Goal: Task Accomplishment & Management: Use online tool/utility

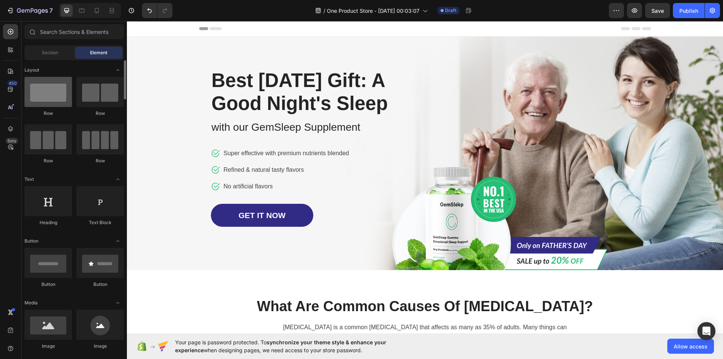
click at [56, 85] on div at bounding box center [47, 92] width 47 height 30
click at [97, 92] on div at bounding box center [99, 92] width 47 height 30
click at [11, 90] on icon at bounding box center [10, 89] width 5 height 5
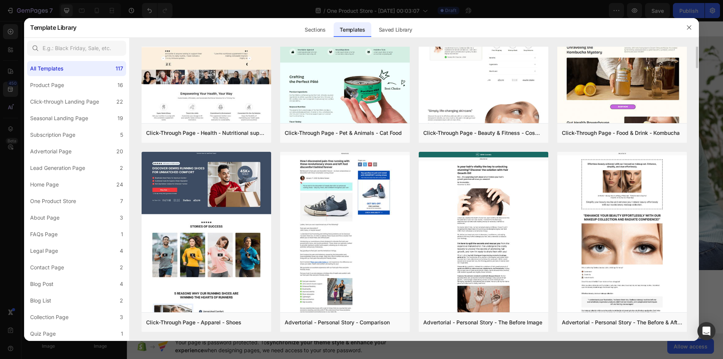
scroll to position [1258, 0]
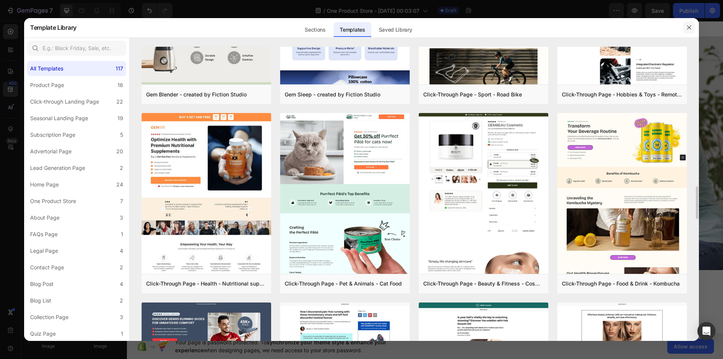
drag, startPoint x: 686, startPoint y: 24, endPoint x: 559, endPoint y: 3, distance: 128.3
click at [686, 24] on button "button" at bounding box center [689, 27] width 12 height 12
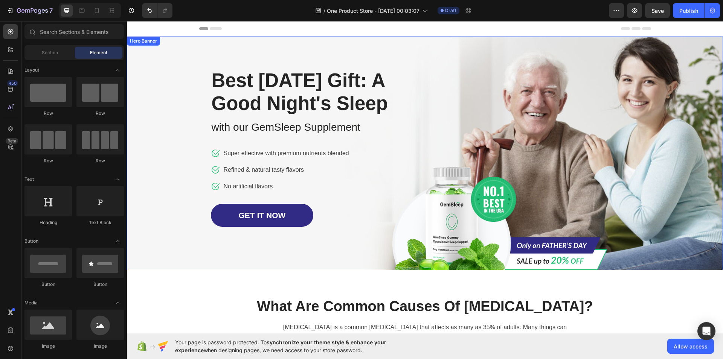
click at [490, 102] on div "Image Row Best Father's Day Gift: A Good Night's Sleep Heading with our GemSlee…" at bounding box center [425, 154] width 441 height 234
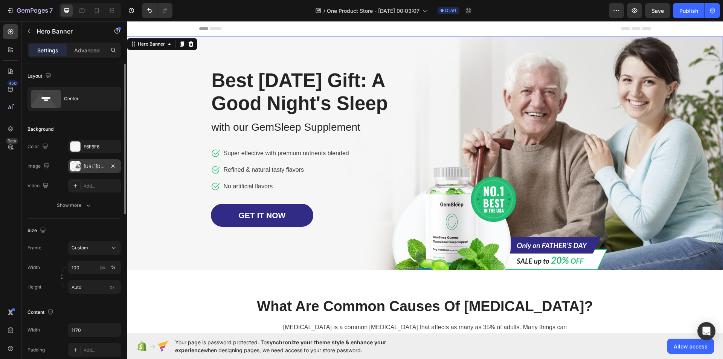
click at [97, 167] on div "https://ucarecdn.com/e85711d3-c311-4b71-aba6-c5227c89e686/-/format/auto/" at bounding box center [95, 166] width 22 height 7
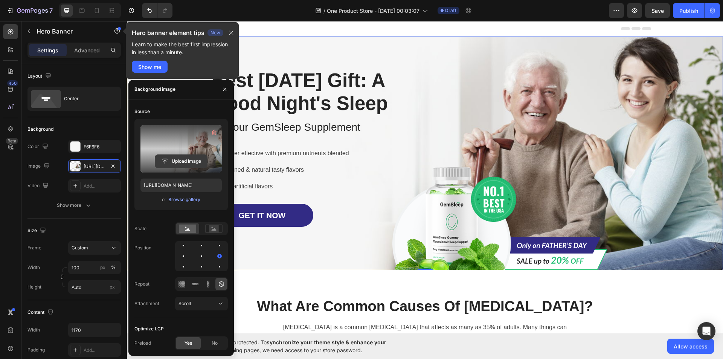
click at [188, 158] on input "file" at bounding box center [181, 161] width 52 height 13
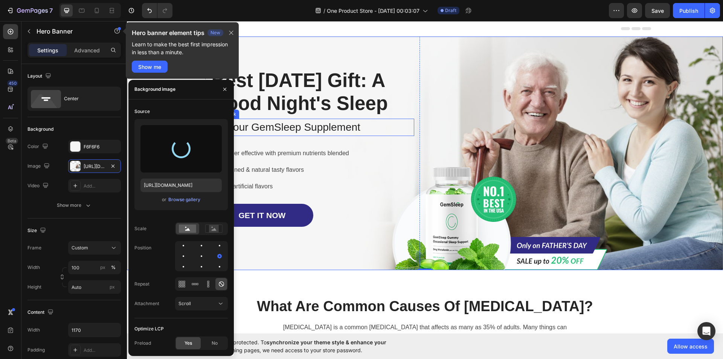
type input "[URL][DOMAIN_NAME]"
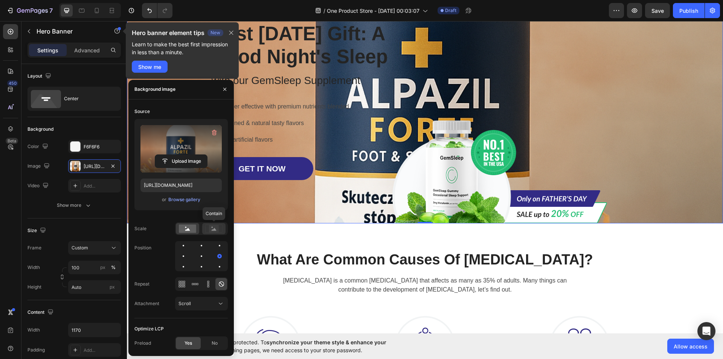
scroll to position [38, 0]
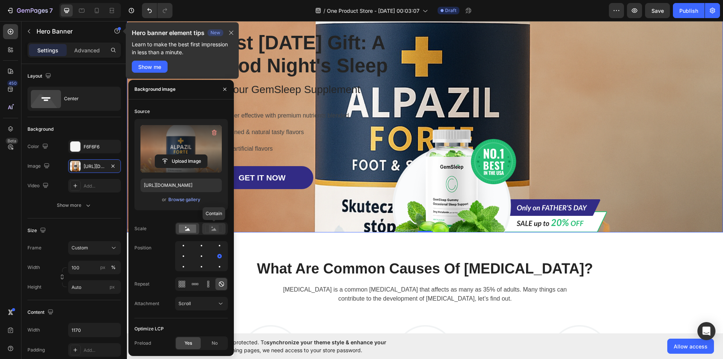
click at [214, 228] on rect at bounding box center [214, 229] width 10 height 8
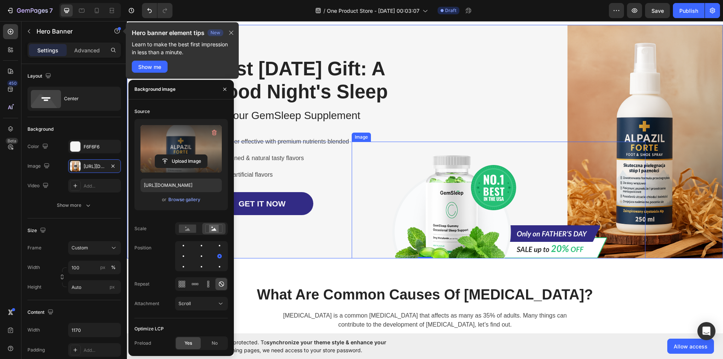
scroll to position [0, 0]
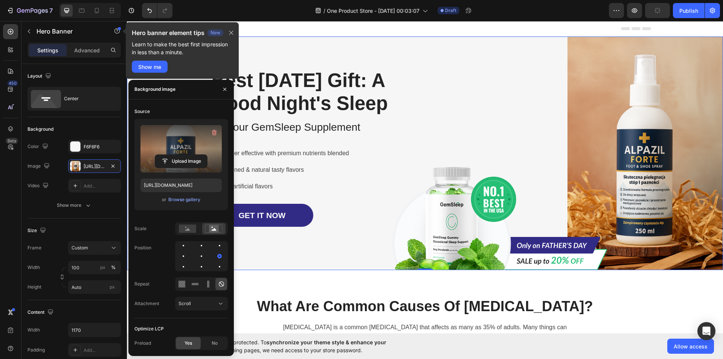
click at [556, 153] on div "Image Row Best Father's Day Gift: A Good Night's Sleep Heading with our GemSlee…" at bounding box center [425, 154] width 441 height 234
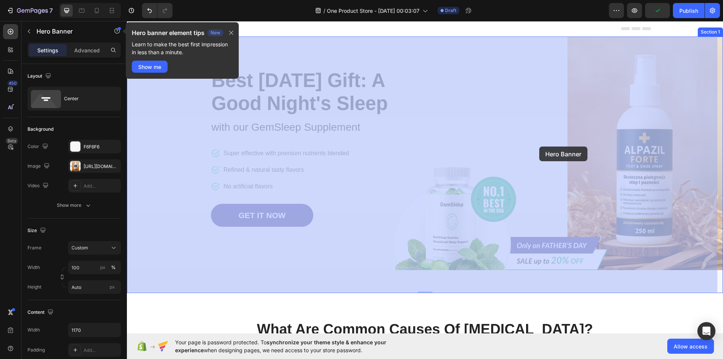
drag, startPoint x: 563, startPoint y: 146, endPoint x: 543, endPoint y: 148, distance: 20.4
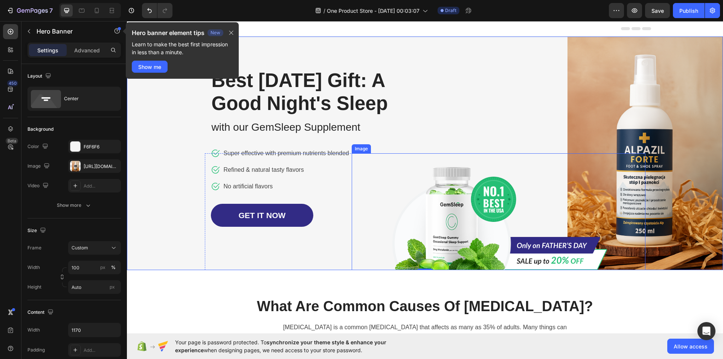
click at [462, 220] on img at bounding box center [498, 211] width 218 height 117
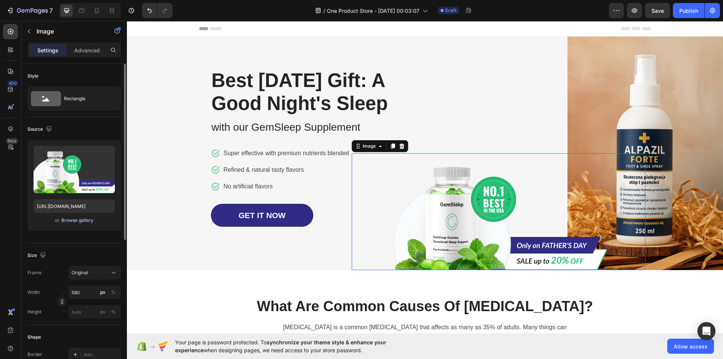
click at [82, 219] on div "Browse gallery" at bounding box center [77, 220] width 32 height 7
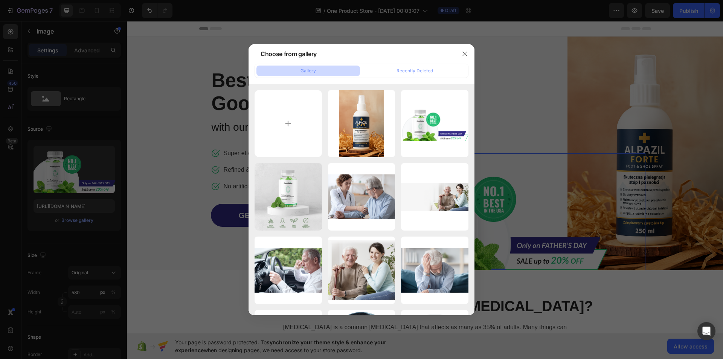
click at [94, 163] on div at bounding box center [361, 179] width 723 height 359
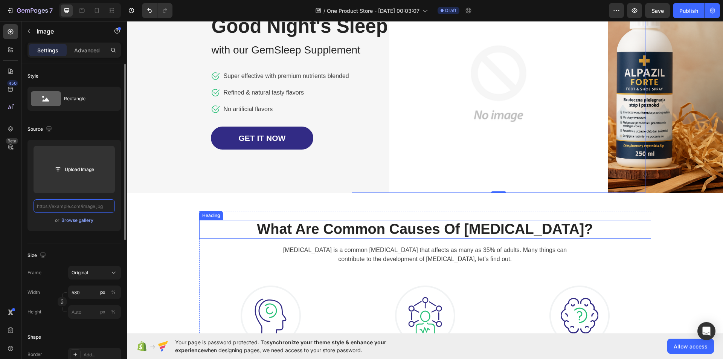
scroll to position [38, 0]
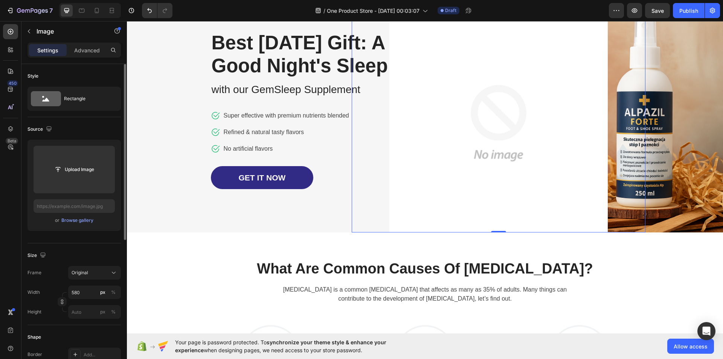
click at [485, 139] on img at bounding box center [498, 123] width 218 height 218
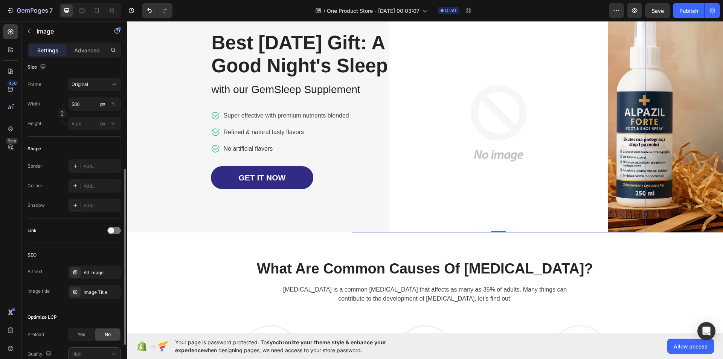
scroll to position [252, 0]
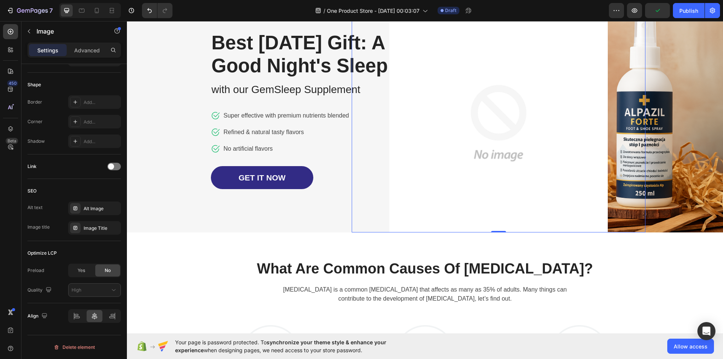
click at [401, 10] on icon at bounding box center [402, 7] width 6 height 6
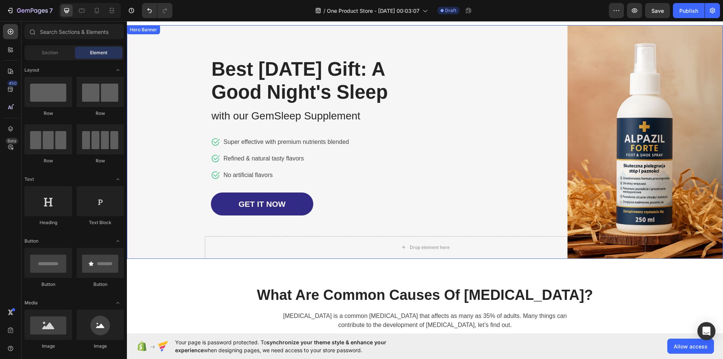
scroll to position [0, 0]
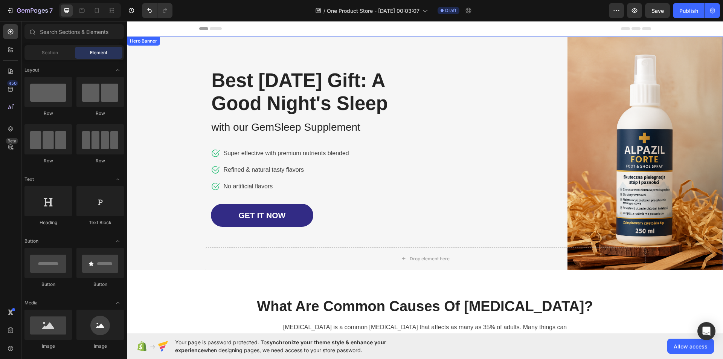
click at [567, 182] on div "Drop element here Row Best Father's Day Gift: A Good Night's Sleep Heading with…" at bounding box center [425, 154] width 441 height 234
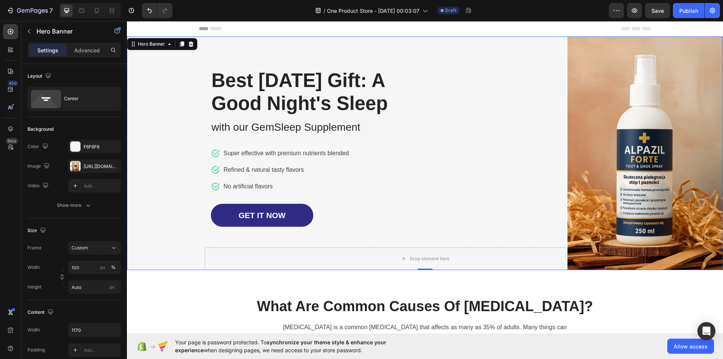
click at [567, 182] on div "Drop element here Row Best Father's Day Gift: A Good Night's Sleep Heading with…" at bounding box center [425, 154] width 441 height 234
click at [83, 100] on div "Center" at bounding box center [87, 98] width 46 height 17
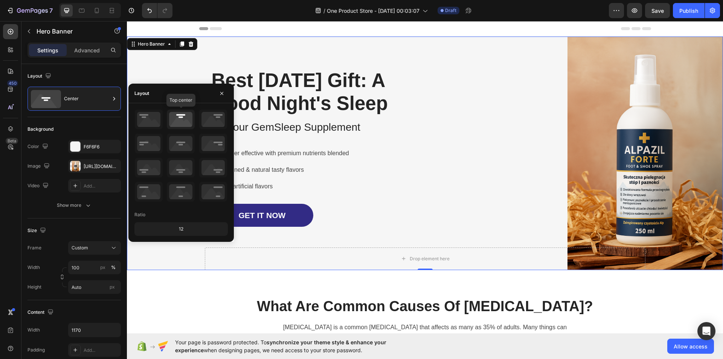
click at [182, 124] on icon at bounding box center [181, 120] width 28 height 20
click at [149, 121] on icon at bounding box center [149, 120] width 28 height 20
click at [156, 150] on icon at bounding box center [149, 144] width 28 height 20
click at [185, 144] on icon at bounding box center [181, 144] width 28 height 20
click at [224, 149] on icon at bounding box center [213, 144] width 28 height 20
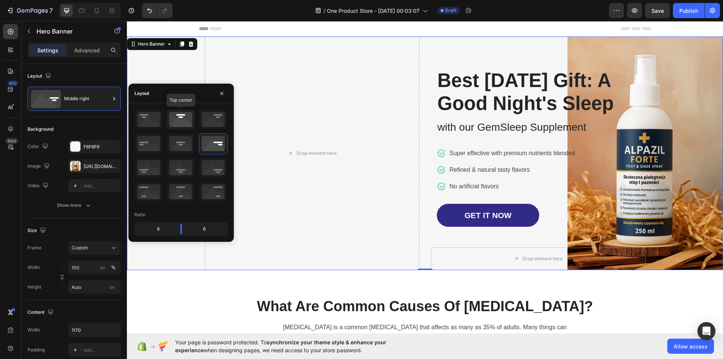
click at [168, 121] on icon at bounding box center [181, 120] width 28 height 20
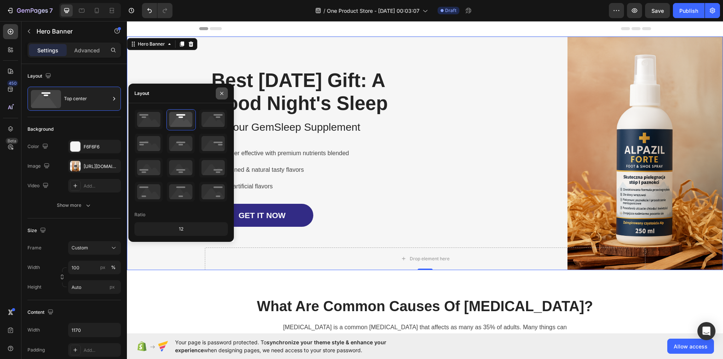
drag, startPoint x: 218, startPoint y: 105, endPoint x: 216, endPoint y: 89, distance: 16.3
click at [216, 89] on button "button" at bounding box center [222, 93] width 12 height 12
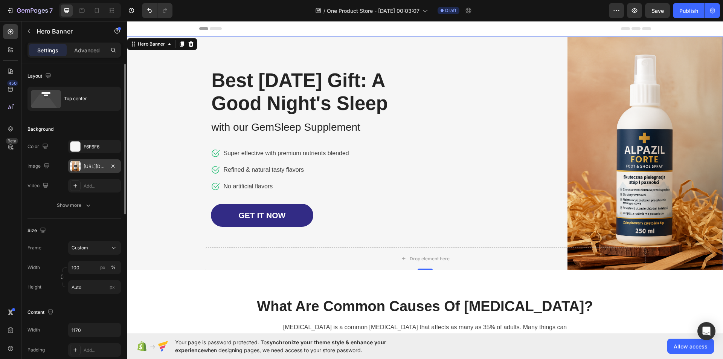
click at [90, 166] on div "[URL][DOMAIN_NAME]" at bounding box center [95, 166] width 22 height 7
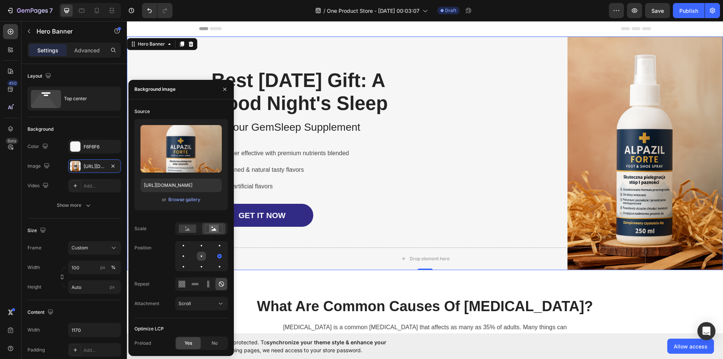
click at [215, 257] on div at bounding box center [219, 256] width 9 height 9
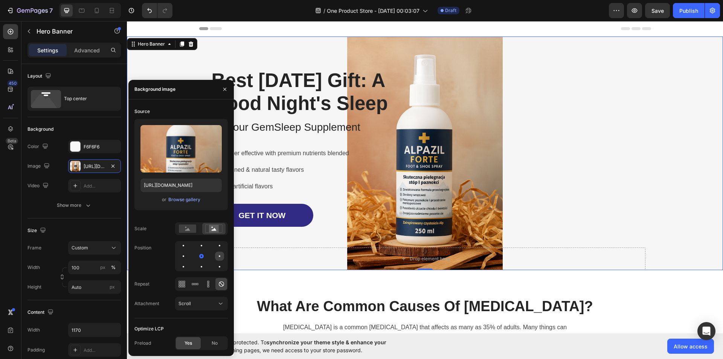
click at [188, 262] on div at bounding box center [183, 266] width 9 height 9
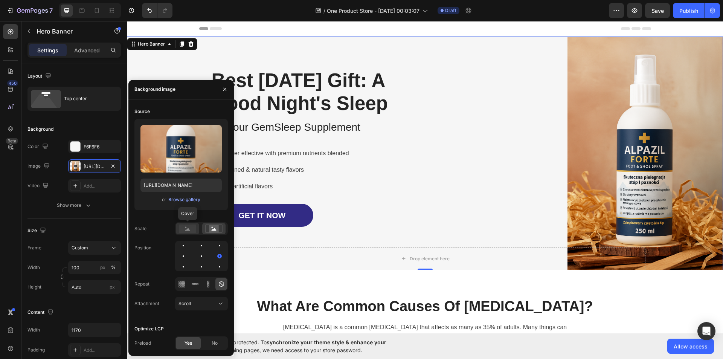
click at [192, 231] on rect at bounding box center [187, 228] width 17 height 8
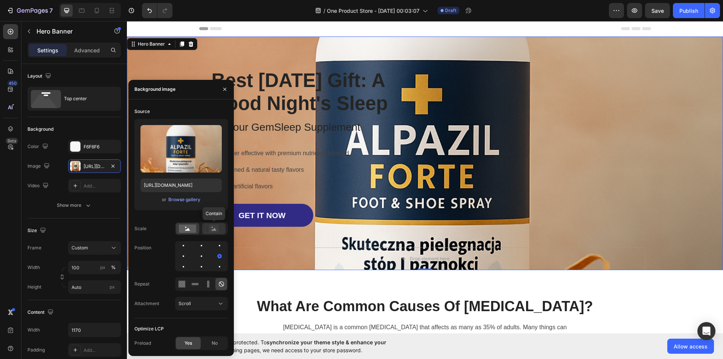
click at [215, 231] on rect at bounding box center [214, 229] width 10 height 8
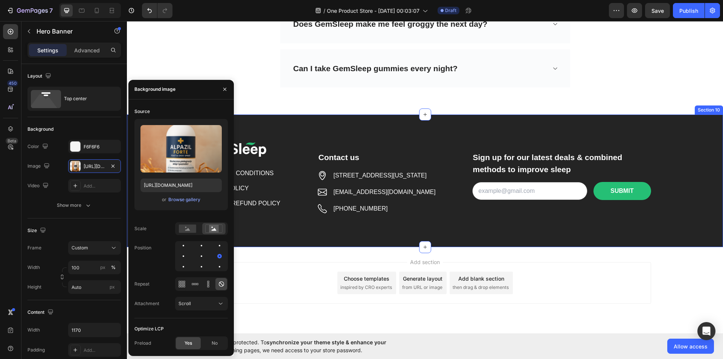
scroll to position [2466, 0]
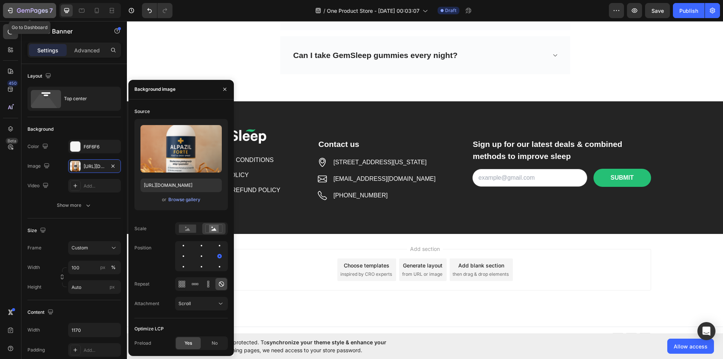
click at [24, 8] on icon "button" at bounding box center [32, 11] width 31 height 6
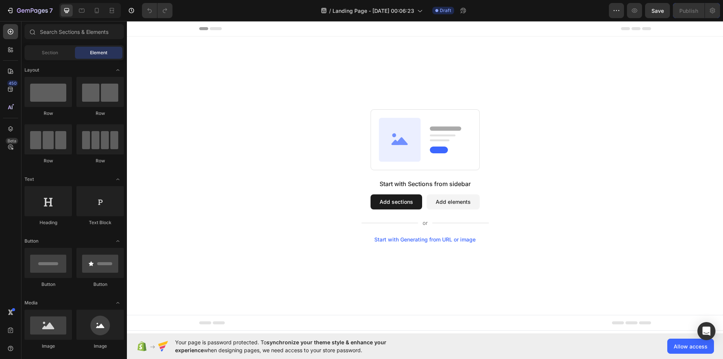
click at [373, 205] on button "Add sections" at bounding box center [397, 201] width 52 height 15
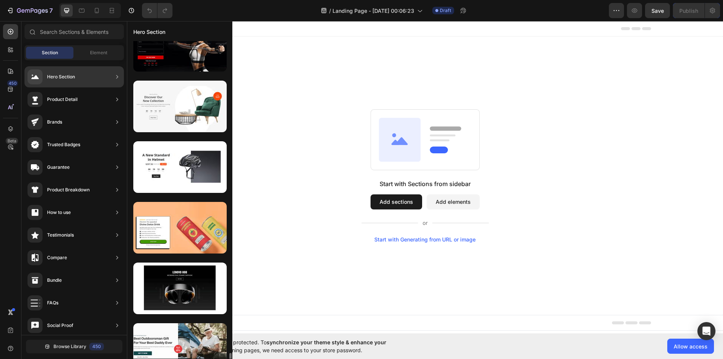
scroll to position [3862, 0]
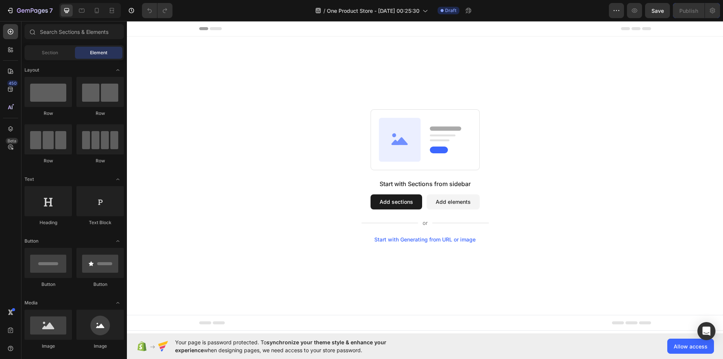
click at [380, 195] on button "Add sections" at bounding box center [397, 201] width 52 height 15
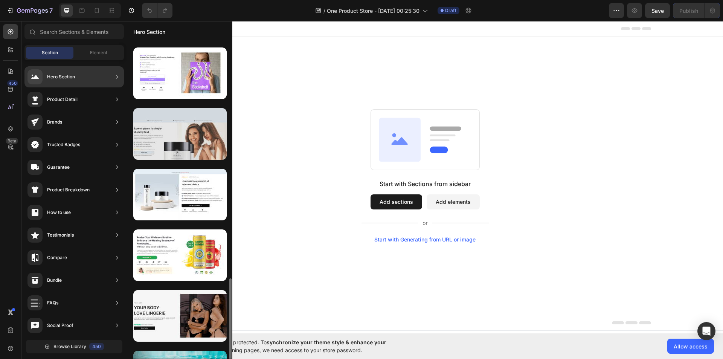
scroll to position [473, 0]
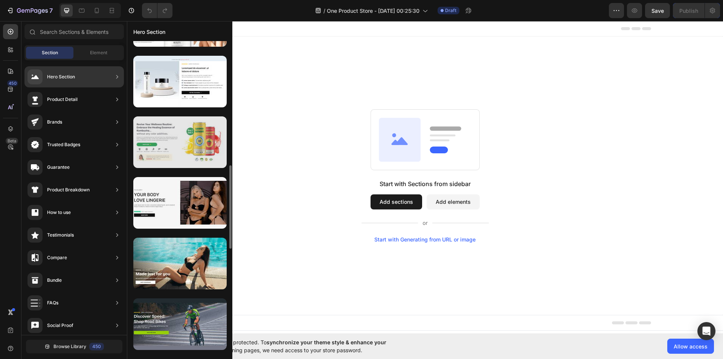
click at [173, 141] on div at bounding box center [179, 142] width 93 height 52
click at [171, 150] on div at bounding box center [179, 142] width 93 height 52
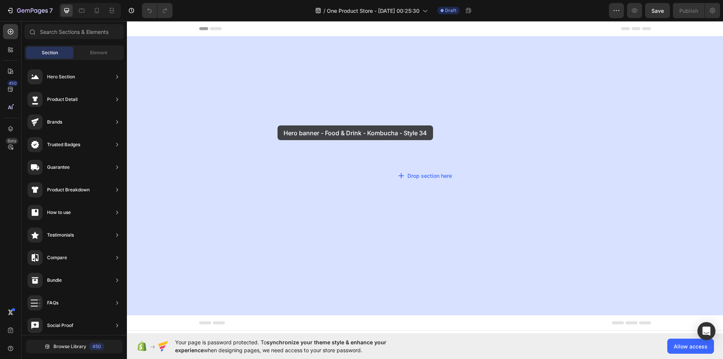
drag, startPoint x: 297, startPoint y: 172, endPoint x: 278, endPoint y: 125, distance: 50.2
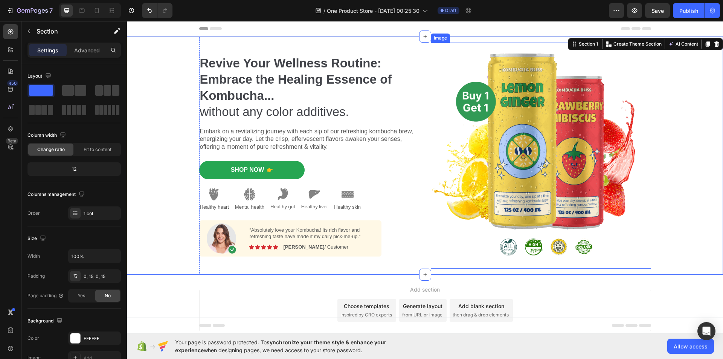
click at [492, 116] on img at bounding box center [541, 156] width 220 height 226
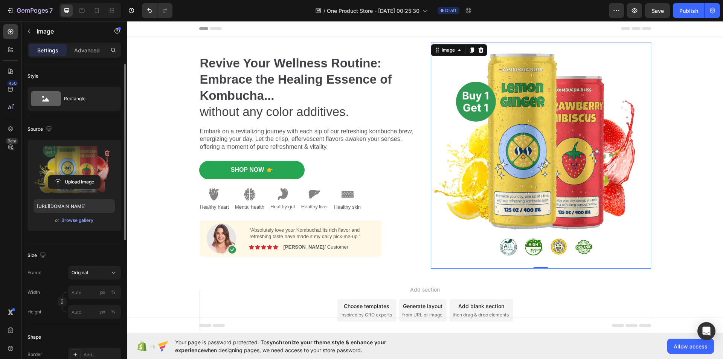
click at [94, 173] on label at bounding box center [74, 169] width 81 height 47
click at [94, 176] on input "file" at bounding box center [74, 182] width 52 height 13
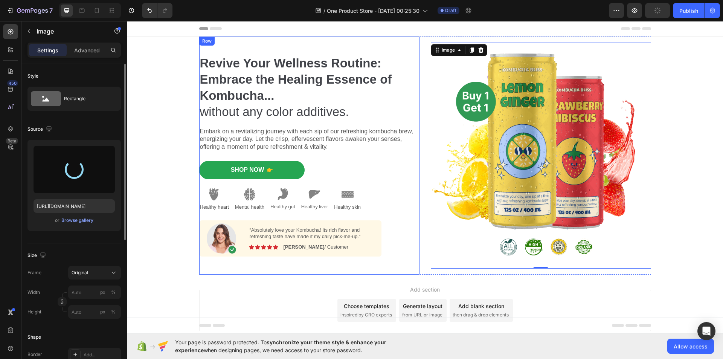
type input "[URL][DOMAIN_NAME]"
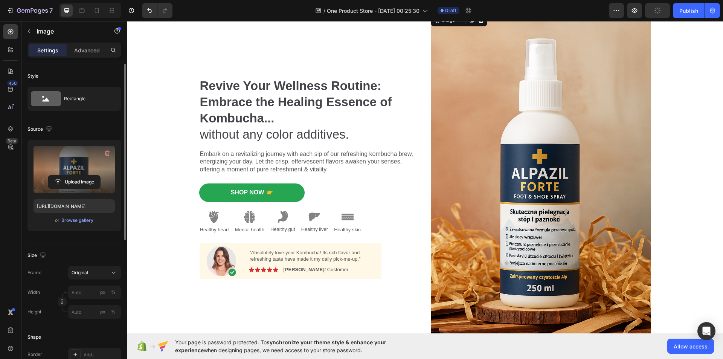
scroll to position [0, 0]
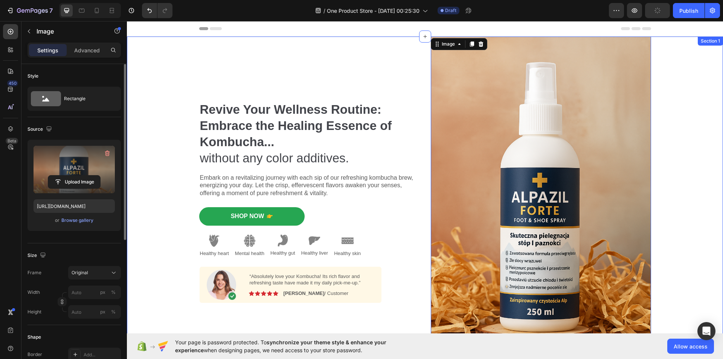
click at [160, 62] on div "Revive Your Wellness Routine: Embrace the Healing Essence of Kombucha... withou…" at bounding box center [425, 202] width 585 height 331
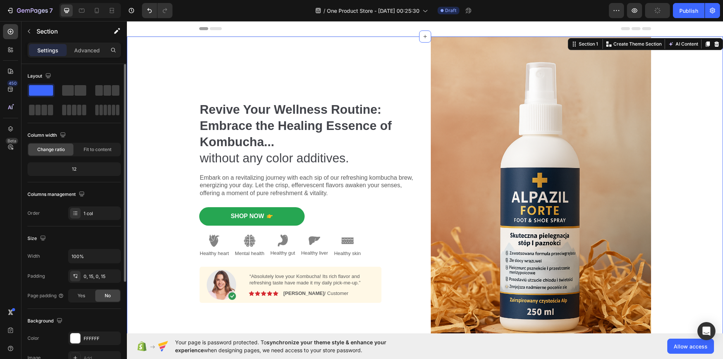
click at [38, 92] on span at bounding box center [41, 90] width 24 height 11
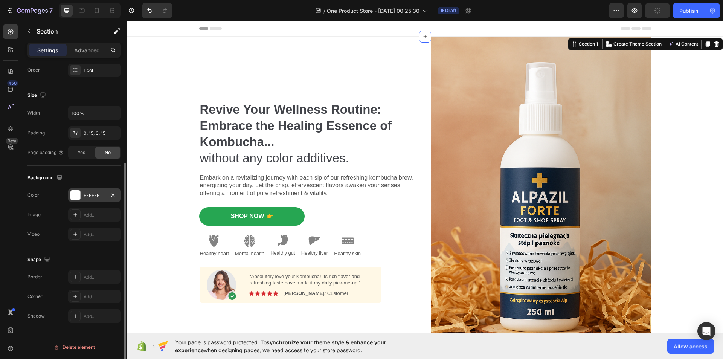
click at [93, 195] on div "FFFFFF" at bounding box center [95, 195] width 22 height 7
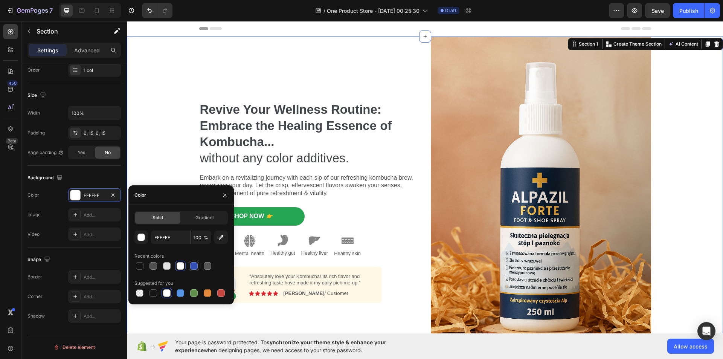
click at [195, 267] on div at bounding box center [194, 266] width 8 height 8
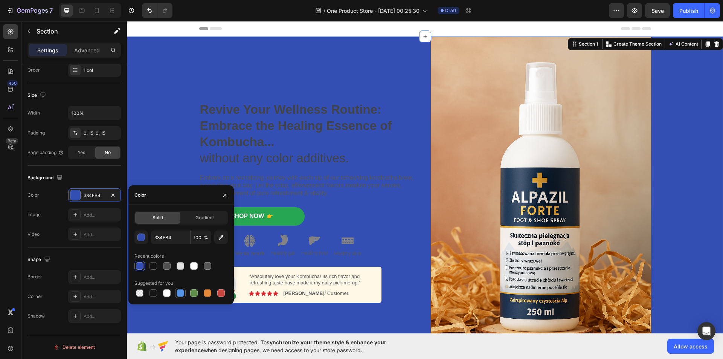
click at [183, 296] on div at bounding box center [181, 293] width 8 height 8
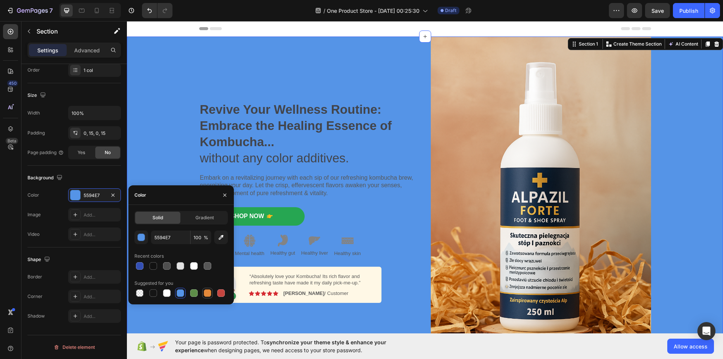
click at [207, 293] on div at bounding box center [208, 293] width 8 height 8
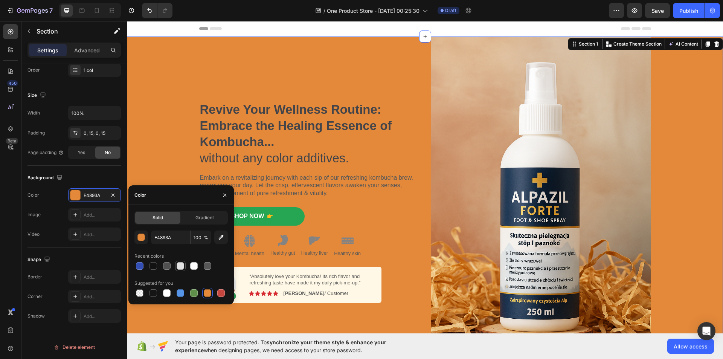
click at [185, 265] on div at bounding box center [180, 265] width 9 height 9
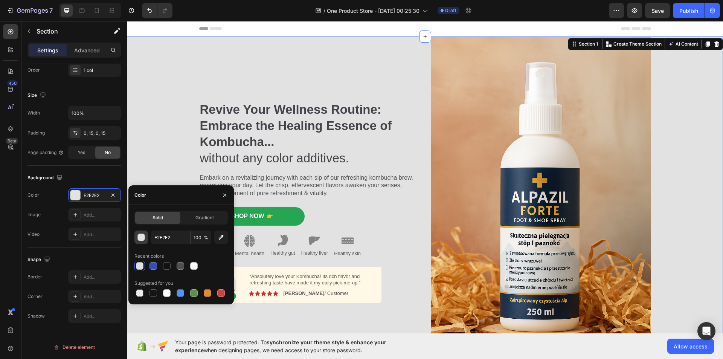
click at [140, 240] on div "button" at bounding box center [142, 238] width 8 height 8
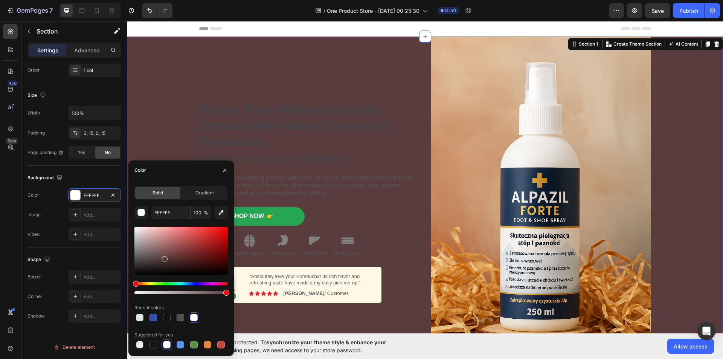
drag, startPoint x: 138, startPoint y: 234, endPoint x: 160, endPoint y: 270, distance: 41.9
click at [162, 260] on div at bounding box center [165, 259] width 6 height 6
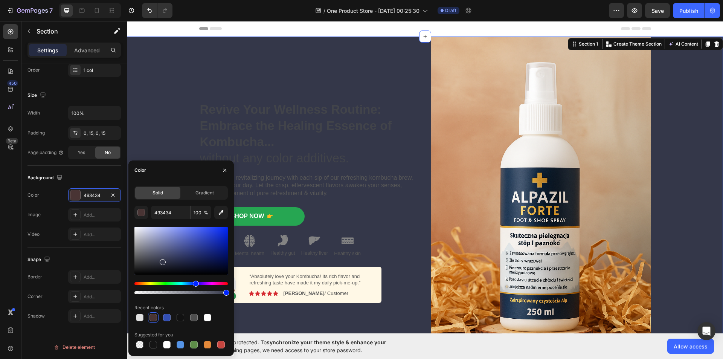
drag, startPoint x: 136, startPoint y: 283, endPoint x: 185, endPoint y: 282, distance: 48.6
click at [193, 284] on div "Hue" at bounding box center [196, 284] width 6 height 6
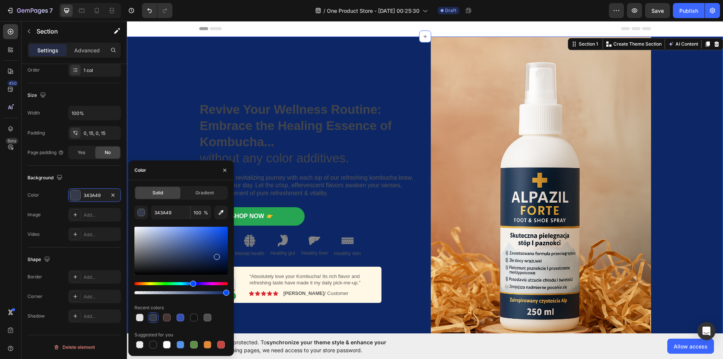
drag, startPoint x: 162, startPoint y: 262, endPoint x: 216, endPoint y: 255, distance: 54.7
click at [216, 255] on div at bounding box center [217, 257] width 6 height 6
type input "0D2766"
click at [269, 128] on strong "Revive Your Wellness Routine: Embrace the Healing Essence of Kombucha..." at bounding box center [296, 125] width 192 height 46
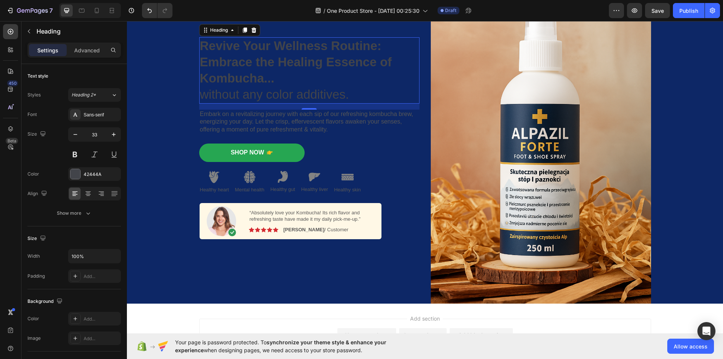
scroll to position [0, 0]
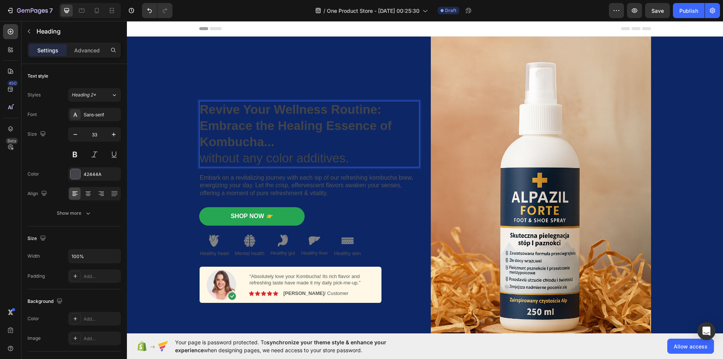
click at [259, 112] on strong "Revive Your Wellness Routine: Embrace the Healing Essence of Kombucha..." at bounding box center [296, 125] width 192 height 46
click at [79, 175] on div at bounding box center [75, 174] width 10 height 10
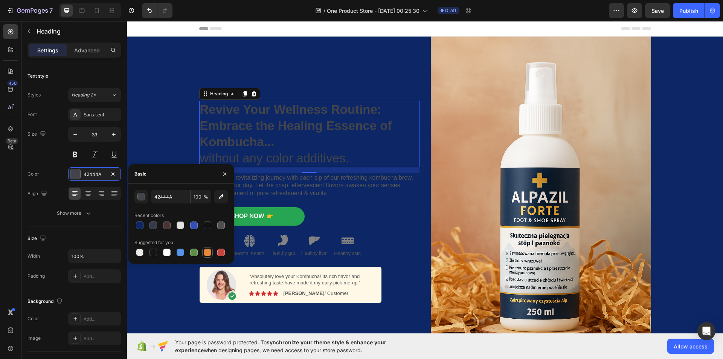
click at [205, 254] on div at bounding box center [208, 253] width 8 height 8
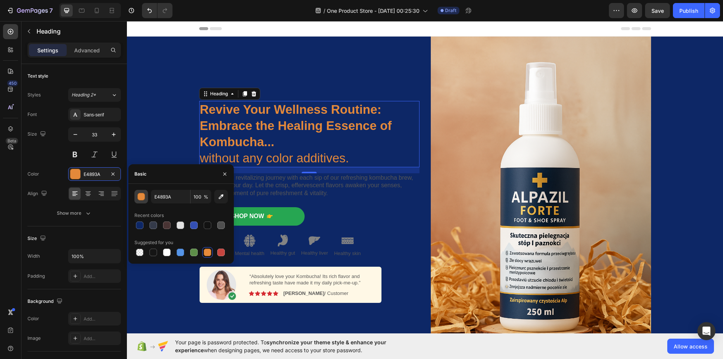
click at [141, 196] on div "button" at bounding box center [142, 197] width 8 height 8
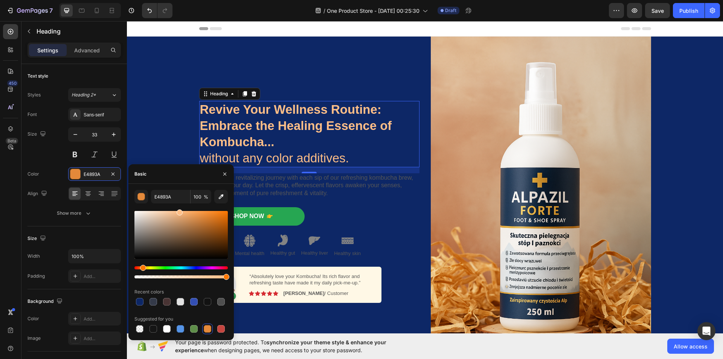
drag, startPoint x: 206, startPoint y: 218, endPoint x: 194, endPoint y: 217, distance: 11.7
click at [179, 185] on div "E4893A 100 % Recent colors Suggested for you" at bounding box center [180, 262] width 105 height 156
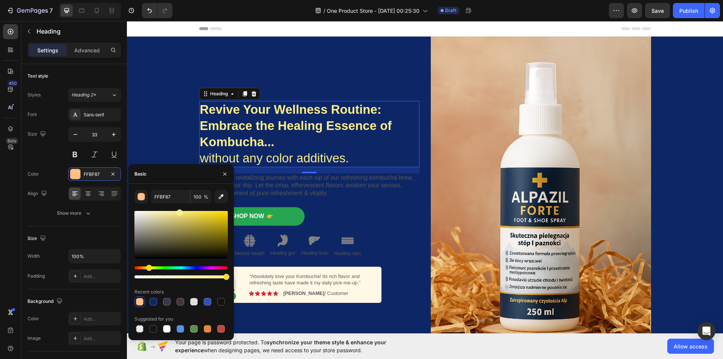
drag, startPoint x: 143, startPoint y: 267, endPoint x: 148, endPoint y: 267, distance: 5.3
click at [148, 267] on div "Hue" at bounding box center [149, 268] width 6 height 6
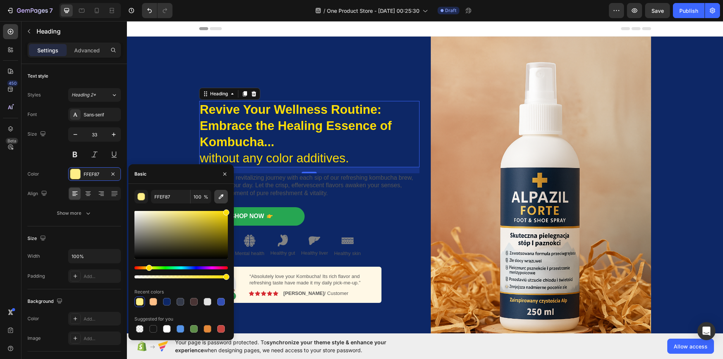
drag, startPoint x: 179, startPoint y: 212, endPoint x: 225, endPoint y: 191, distance: 50.4
click at [225, 191] on div "FFEF87 100 % Recent colors Suggested for you" at bounding box center [180, 262] width 93 height 144
type input "FFDE07"
click at [372, 196] on p "Embark on a revitalizing journey with each sip of our refreshing kombucha brew,…" at bounding box center [309, 185] width 219 height 23
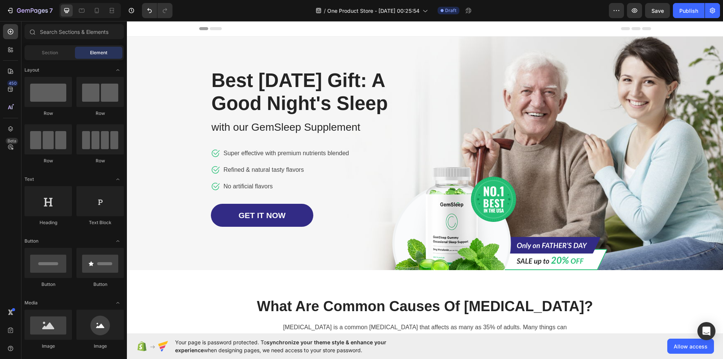
click at [308, 28] on div "Header" at bounding box center [425, 28] width 452 height 15
click at [140, 27] on div "Header" at bounding box center [145, 28] width 28 height 9
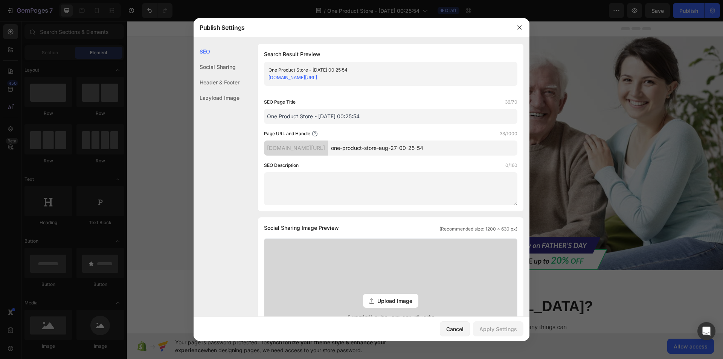
click at [235, 75] on div "Social Sharing" at bounding box center [217, 82] width 46 height 15
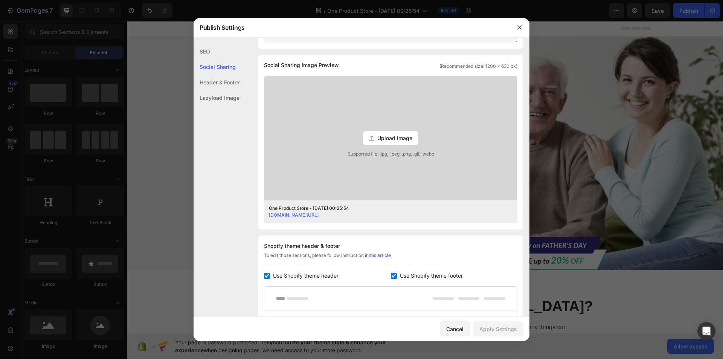
scroll to position [172, 0]
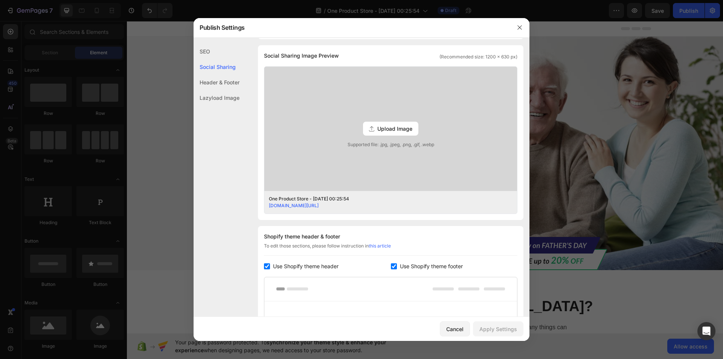
click at [228, 90] on div "Header & Footer" at bounding box center [217, 97] width 46 height 15
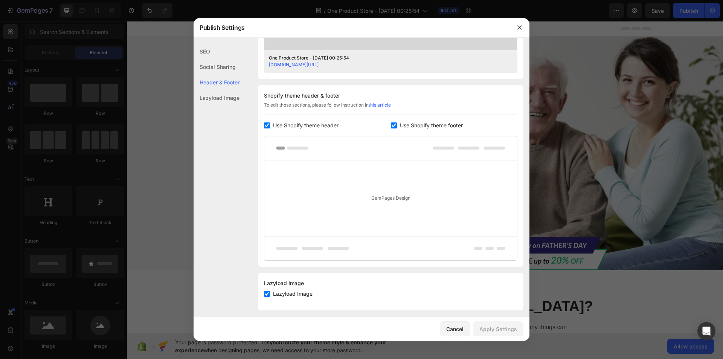
scroll to position [318, 0]
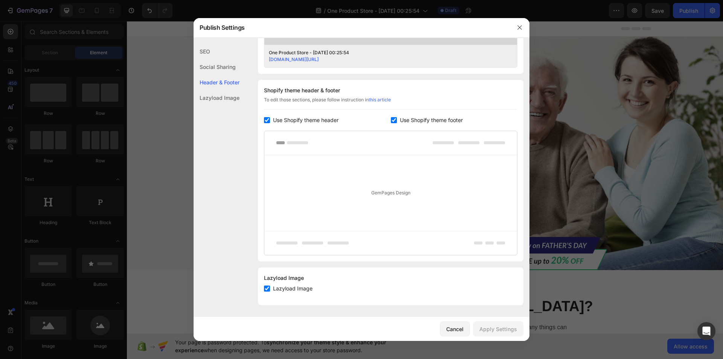
click at [229, 96] on div "Lazyload Image" at bounding box center [217, 97] width 46 height 15
drag, startPoint x: 516, startPoint y: 26, endPoint x: 372, endPoint y: 12, distance: 144.6
click at [516, 26] on button "button" at bounding box center [520, 27] width 12 height 12
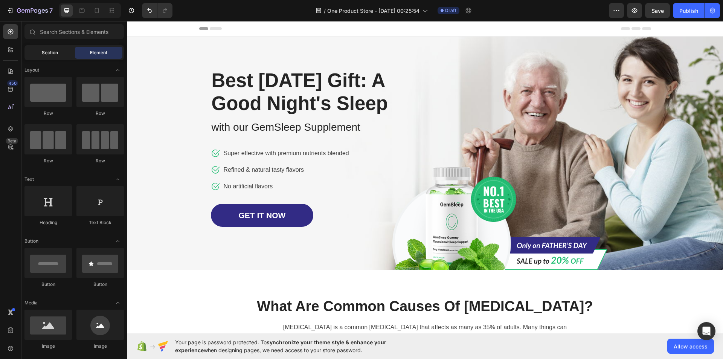
click at [67, 55] on div "Section" at bounding box center [49, 53] width 47 height 12
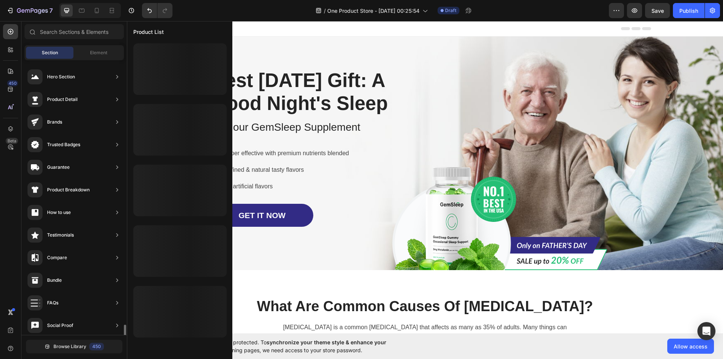
scroll to position [162, 0]
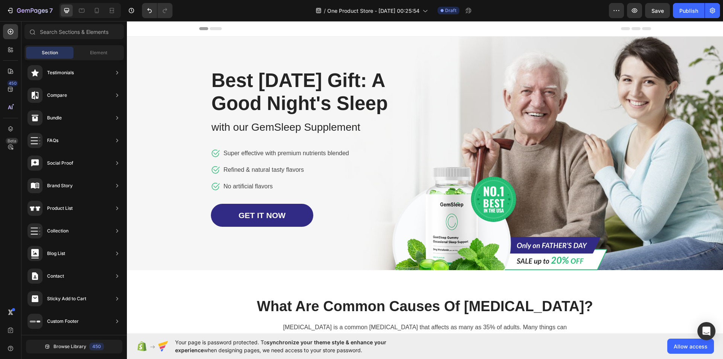
click at [212, 31] on div "Header" at bounding box center [425, 28] width 452 height 15
click at [287, 96] on p "Best Father's Day Gift: A Good Night's Sleep" at bounding box center [313, 92] width 202 height 46
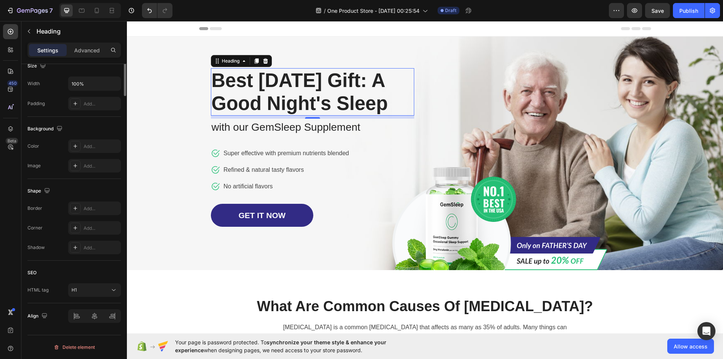
scroll to position [0, 0]
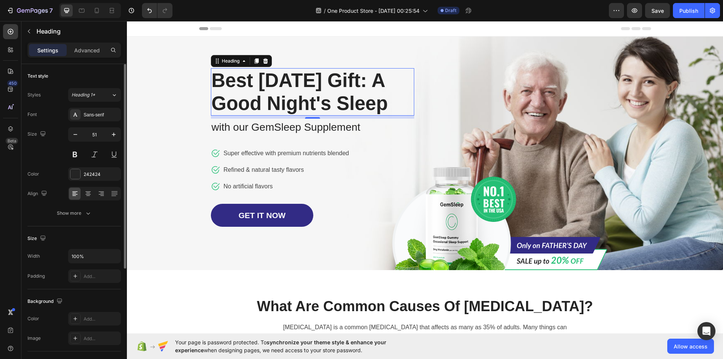
click at [255, 99] on p "Best Father's Day Gift: A Good Night's Sleep" at bounding box center [313, 92] width 202 height 46
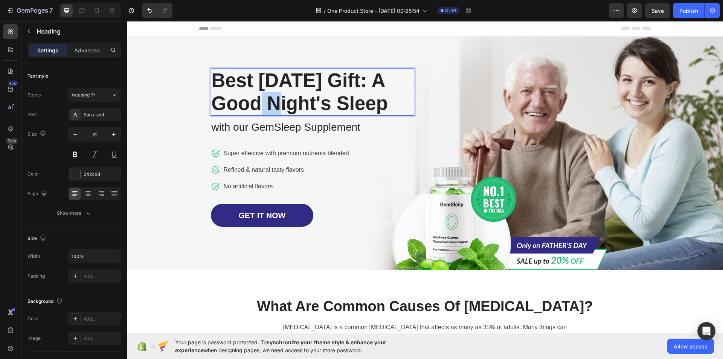
click at [255, 99] on p "Best Father's Day Gift: A Good Night's Sleep" at bounding box center [313, 92] width 202 height 46
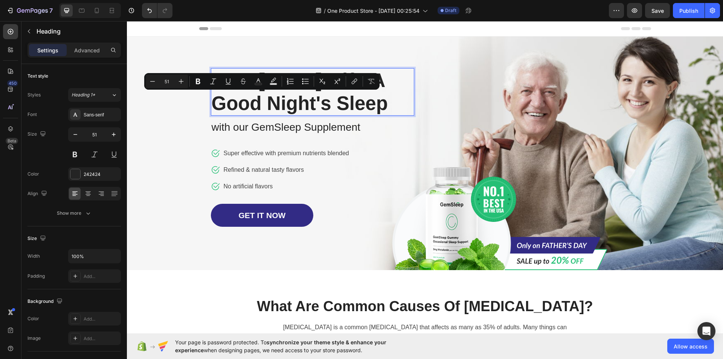
click at [257, 115] on p "Best Father's Day Gift: A Good Night's Sleep" at bounding box center [313, 92] width 202 height 46
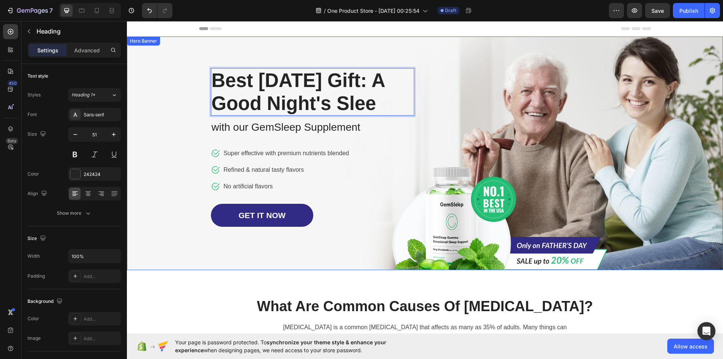
click at [171, 125] on div "Overlay" at bounding box center [425, 154] width 596 height 234
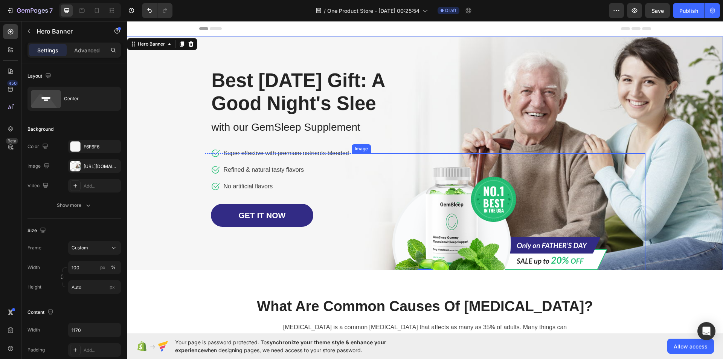
click at [458, 237] on img at bounding box center [498, 211] width 218 height 117
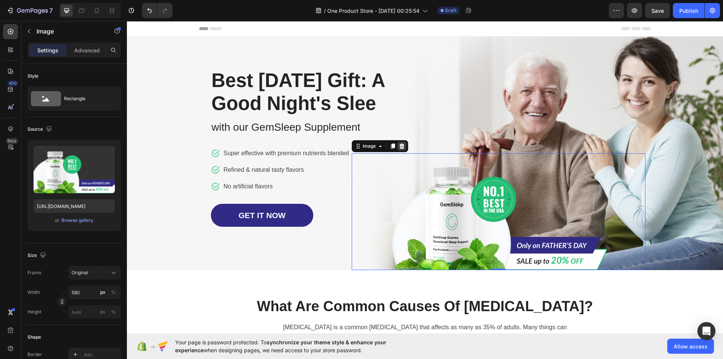
click at [399, 149] on icon at bounding box center [401, 146] width 5 height 5
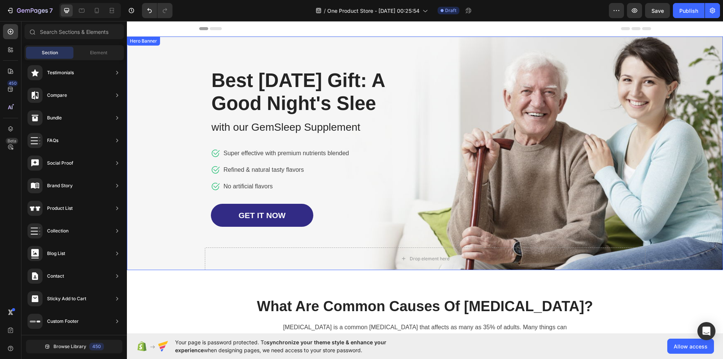
click at [514, 168] on div "Drop element here Row Best Father's Day Gift: A Good Night's Slee Heading with …" at bounding box center [425, 154] width 441 height 234
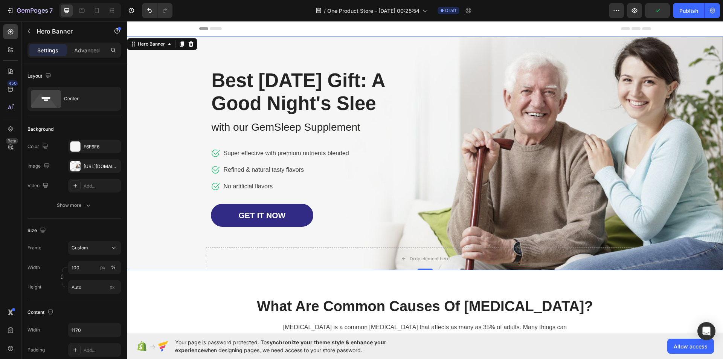
click at [484, 163] on div "Drop element here Row Best Father's Day Gift: A Good Night's Slee Heading with …" at bounding box center [425, 154] width 441 height 234
click at [106, 167] on div "https://cdn.shopify.com/s/files/1/0964/1764/4875/files/gempages_581693033800532…" at bounding box center [94, 166] width 53 height 14
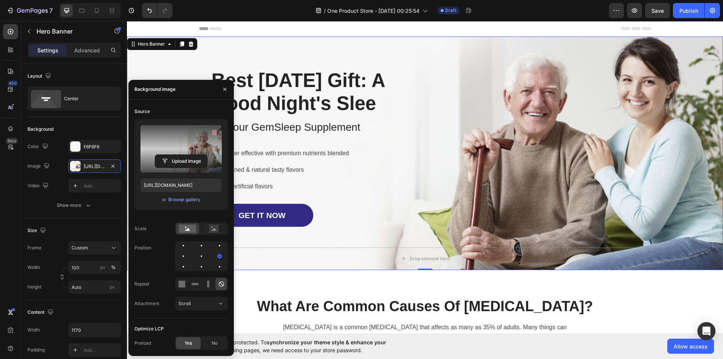
click at [199, 154] on label at bounding box center [180, 148] width 81 height 47
click at [199, 155] on input "file" at bounding box center [181, 161] width 52 height 13
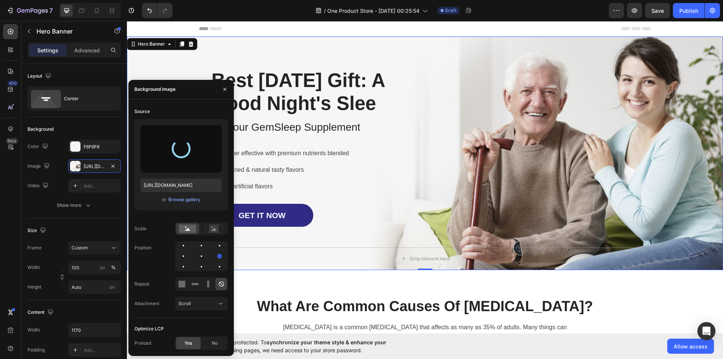
type input "[URL][DOMAIN_NAME]"
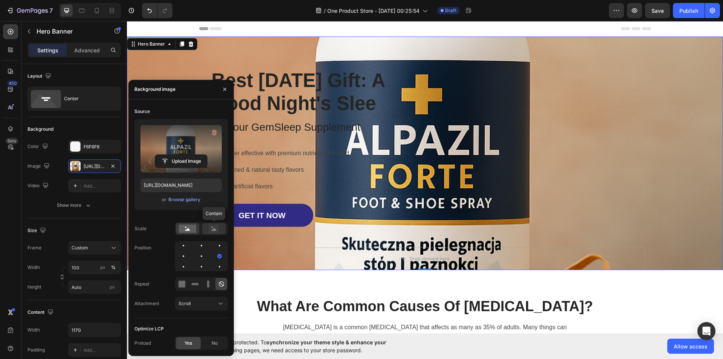
click at [208, 233] on div at bounding box center [213, 228] width 23 height 11
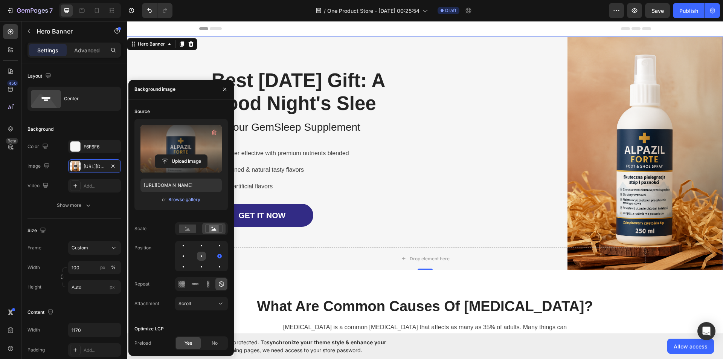
click at [215, 255] on div at bounding box center [219, 256] width 9 height 9
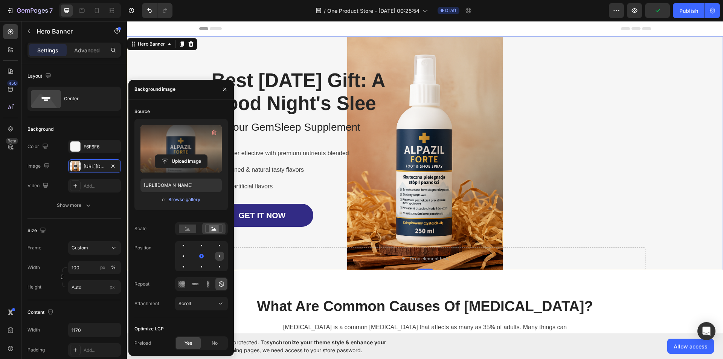
click at [188, 262] on div at bounding box center [183, 266] width 9 height 9
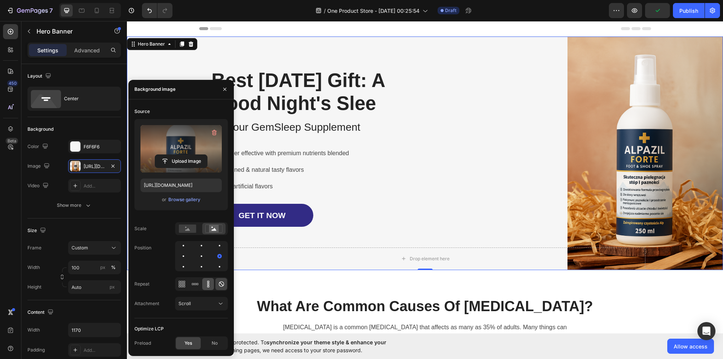
click at [206, 284] on icon at bounding box center [209, 284] width 8 height 8
click at [198, 284] on icon at bounding box center [197, 284] width 2 height 2
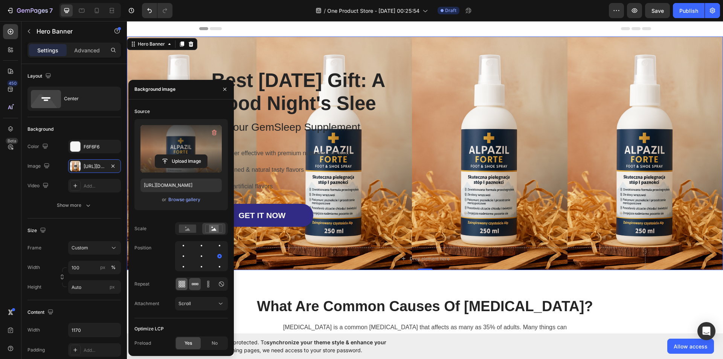
click at [183, 282] on icon at bounding box center [184, 282] width 2 height 2
click at [199, 281] on div at bounding box center [195, 284] width 12 height 12
click at [208, 282] on icon at bounding box center [209, 284] width 8 height 8
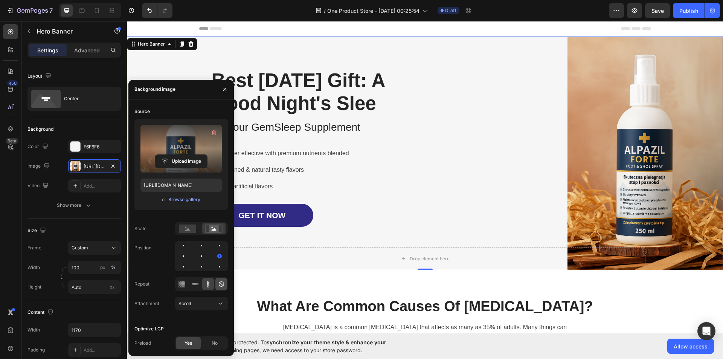
click at [224, 284] on icon at bounding box center [222, 284] width 8 height 8
click at [210, 300] on div "Scroll" at bounding box center [198, 303] width 38 height 7
click at [210, 299] on button "Scroll" at bounding box center [201, 304] width 53 height 14
click at [193, 227] on rect at bounding box center [187, 228] width 17 height 8
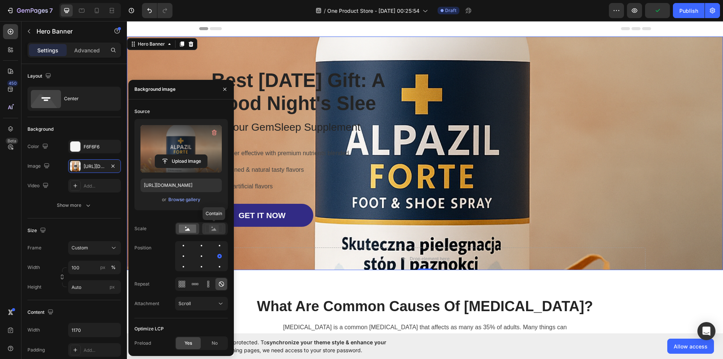
click at [217, 224] on rect at bounding box center [213, 228] width 17 height 8
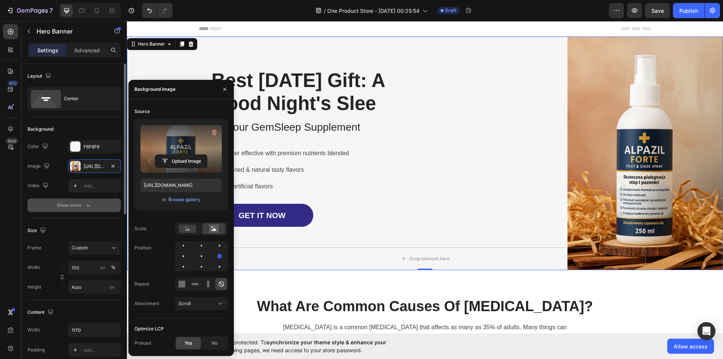
click at [86, 206] on icon "button" at bounding box center [88, 206] width 8 height 8
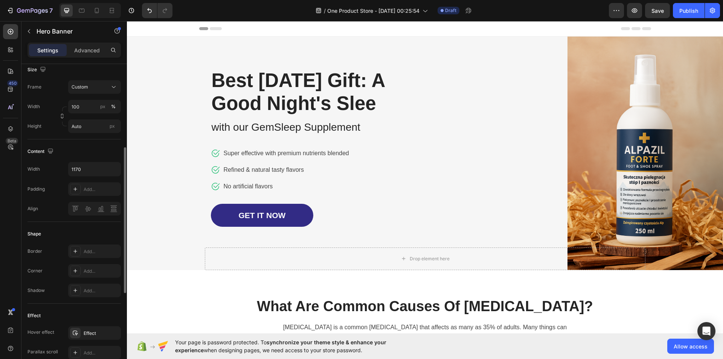
click at [433, 102] on div "Drop element here Row Best Father's Day Gift: A Good Night's Slee Heading with …" at bounding box center [425, 154] width 441 height 234
click at [425, 102] on div "Drop element here Row Best Father's Day Gift: A Good Night's Slee Heading with …" at bounding box center [425, 154] width 441 height 234
click at [151, 113] on div "Overlay" at bounding box center [425, 154] width 596 height 234
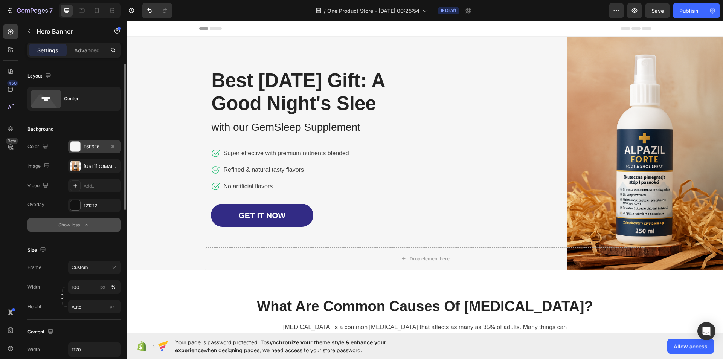
click at [82, 145] on div "F6F6F6" at bounding box center [94, 147] width 53 height 14
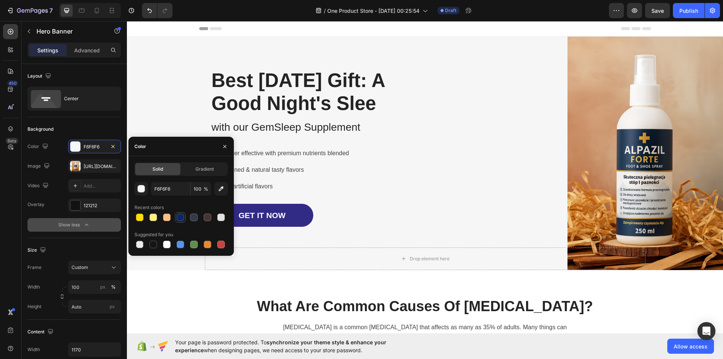
click at [180, 217] on div at bounding box center [181, 218] width 8 height 8
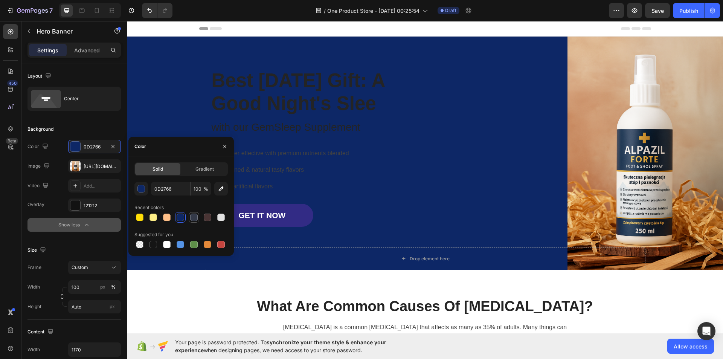
click at [199, 217] on div at bounding box center [194, 217] width 11 height 11
type input "343A49"
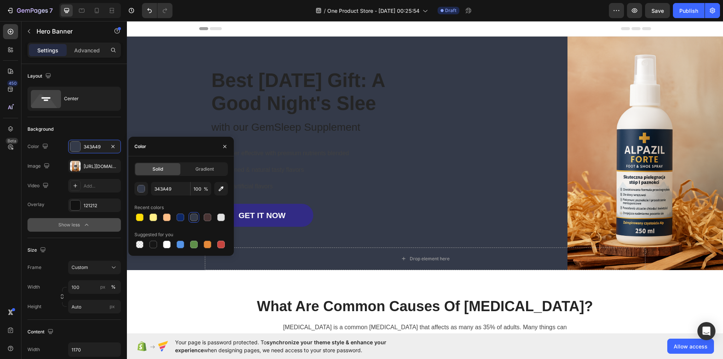
click at [585, 171] on div "Drop element here Row Best Father's Day Gift: A Good Night's Slee Heading with …" at bounding box center [425, 154] width 441 height 234
